Goal: Task Accomplishment & Management: Manage account settings

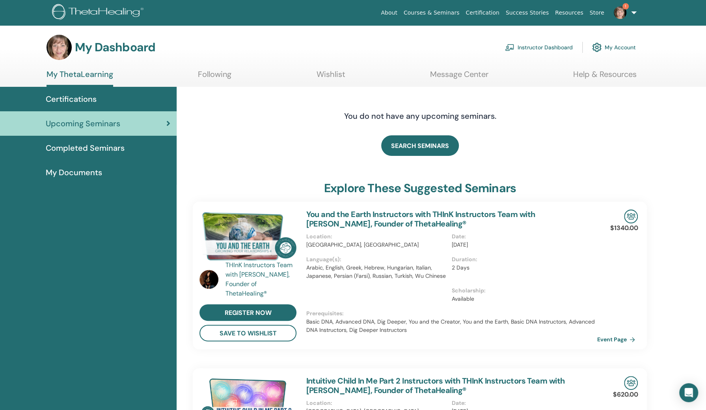
click at [550, 44] on link "Instructor Dashboard" at bounding box center [539, 47] width 68 height 17
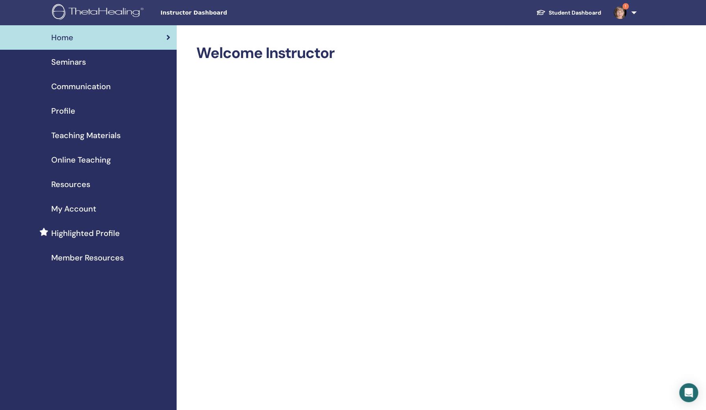
click at [81, 56] on span "Seminars" at bounding box center [68, 62] width 35 height 12
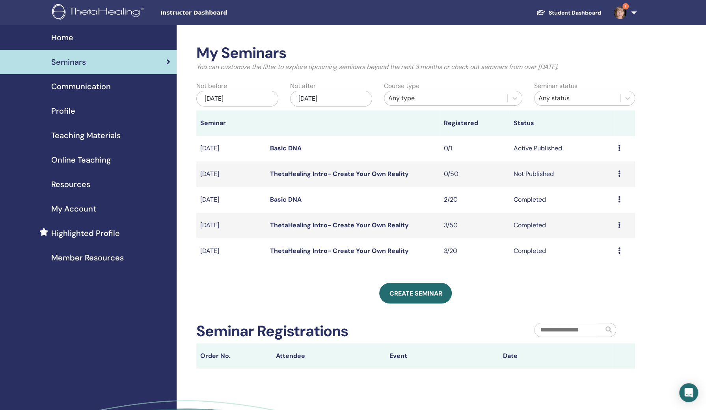
click at [619, 147] on icon at bounding box center [619, 148] width 2 height 6
click at [596, 163] on link "Edit" at bounding box center [591, 165] width 11 height 8
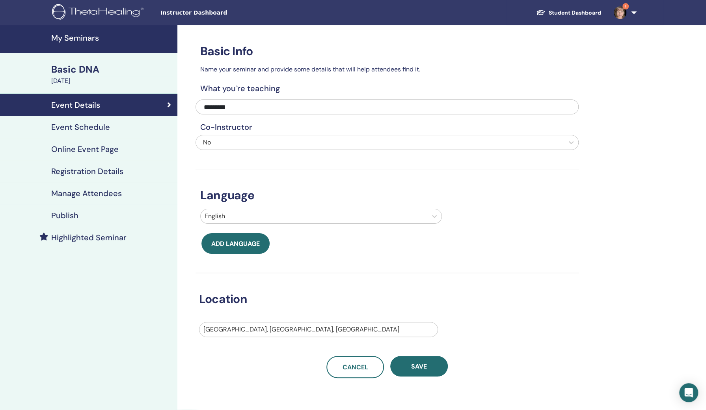
click at [107, 125] on h4 "Event Schedule" at bounding box center [80, 126] width 59 height 9
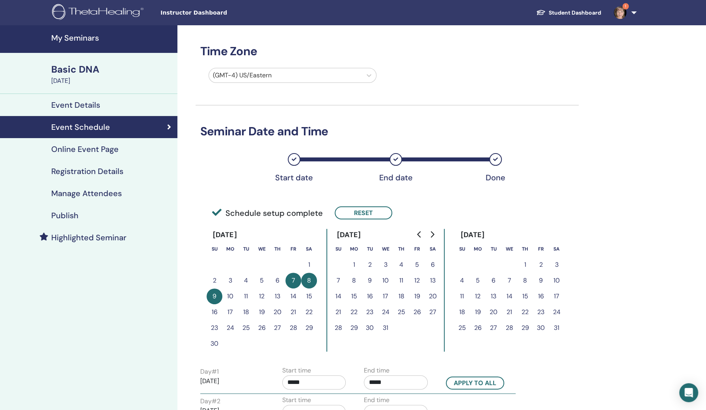
click at [107, 147] on h4 "Online Event Page" at bounding box center [84, 148] width 67 height 9
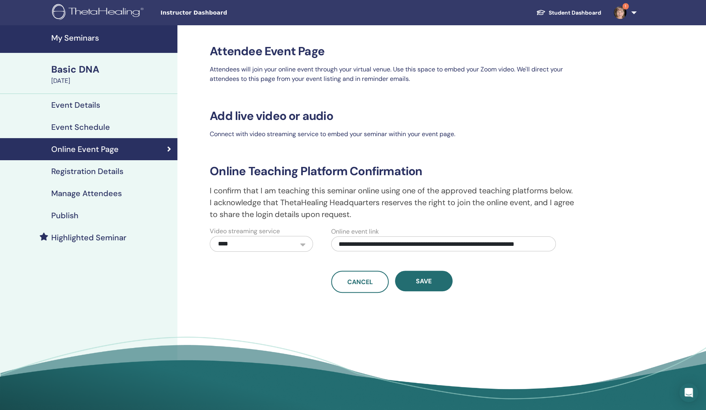
click at [111, 167] on h4 "Registration Details" at bounding box center [87, 170] width 72 height 9
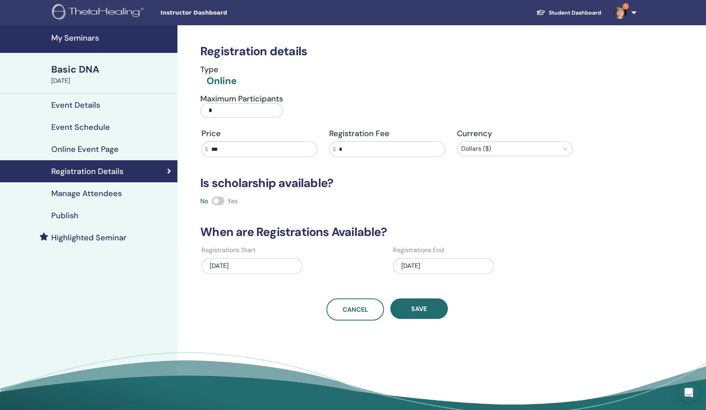
click at [237, 113] on input "*" at bounding box center [241, 110] width 83 height 14
type input "**"
click at [425, 309] on span "Save" at bounding box center [419, 308] width 16 height 8
click at [423, 311] on span "Save" at bounding box center [419, 308] width 16 height 8
